Goal: Task Accomplishment & Management: Manage account settings

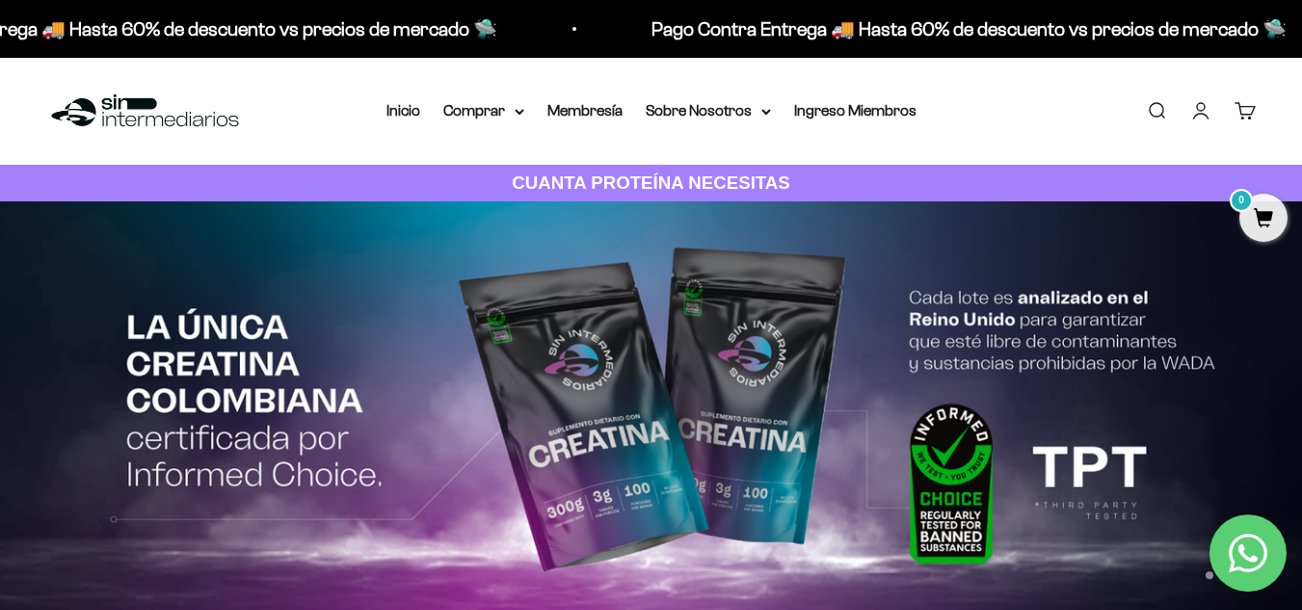
click at [1208, 110] on link "Iniciar sesión" at bounding box center [1200, 110] width 21 height 21
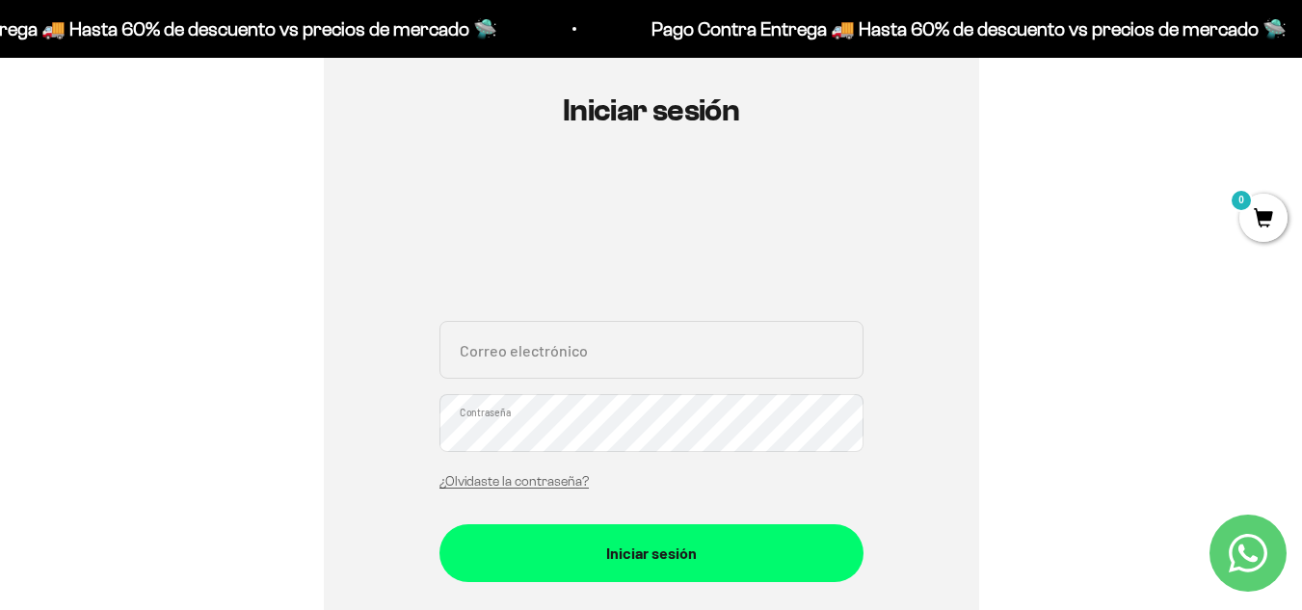
scroll to position [206, 0]
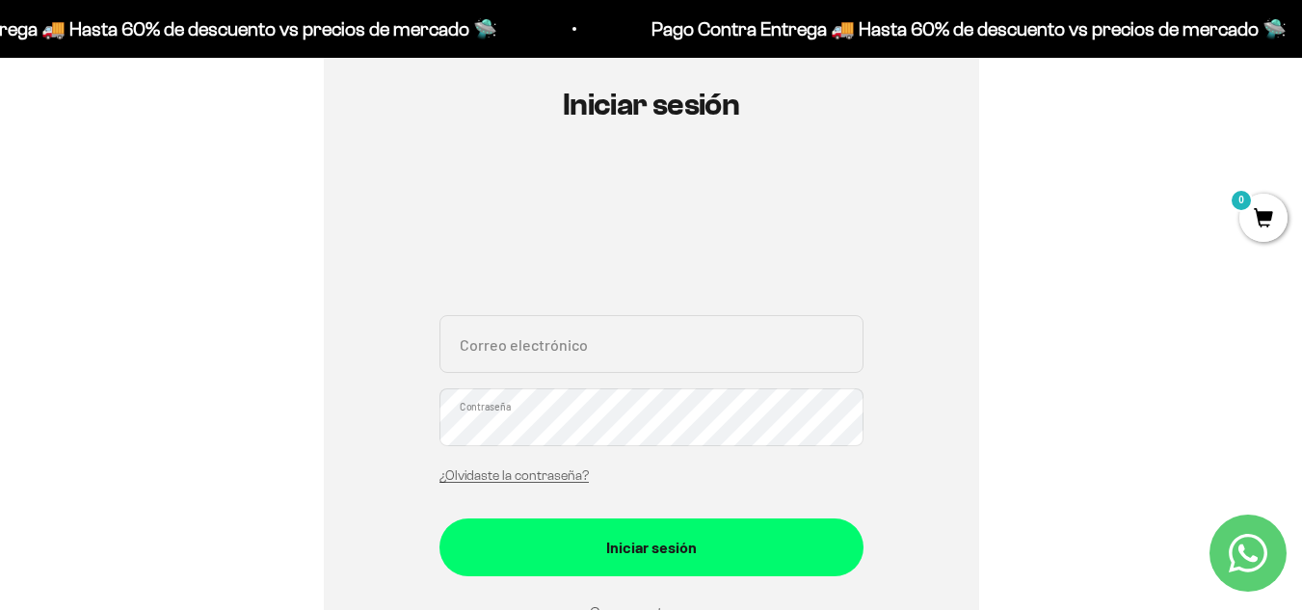
click at [564, 333] on input "Correo electrónico" at bounding box center [651, 344] width 424 height 58
type input "[EMAIL_ADDRESS][DOMAIN_NAME]"
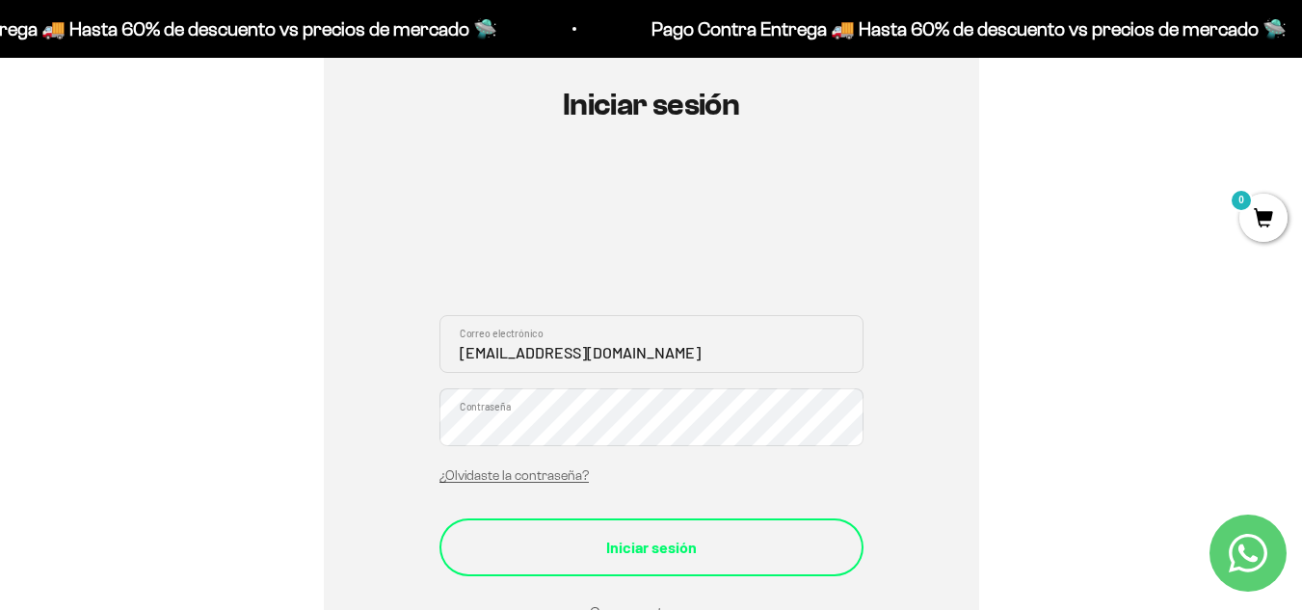
click at [594, 555] on div "Iniciar sesión" at bounding box center [651, 547] width 347 height 25
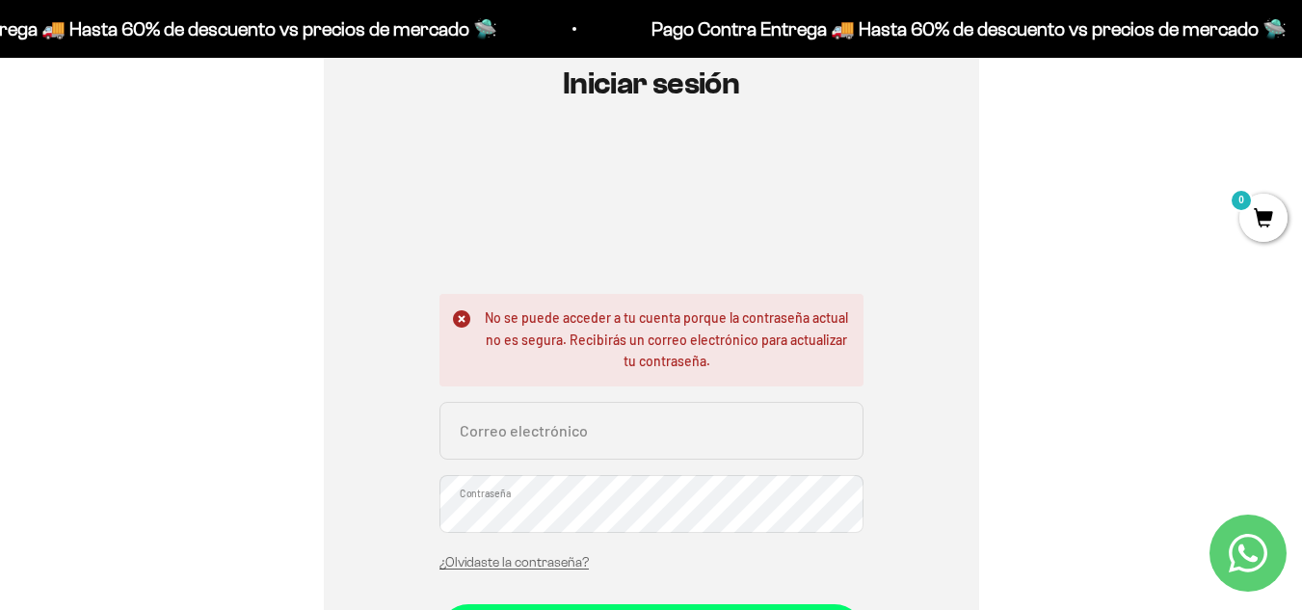
scroll to position [273, 0]
